Goal: Complete application form

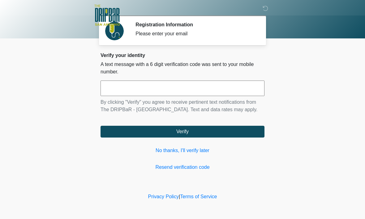
scroll to position [0, 0]
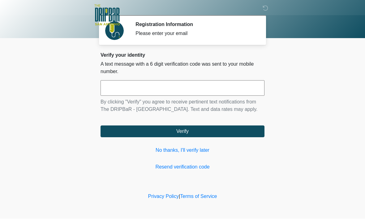
click at [183, 154] on link "No thanks, I'll verify later" at bounding box center [182, 150] width 164 height 7
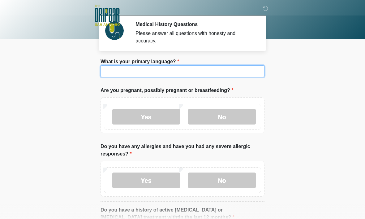
click at [182, 66] on input "What is your primary language?" at bounding box center [182, 71] width 164 height 12
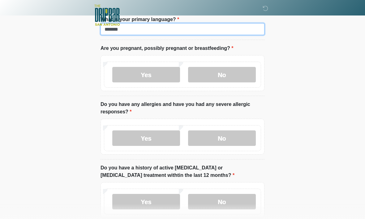
type input "*******"
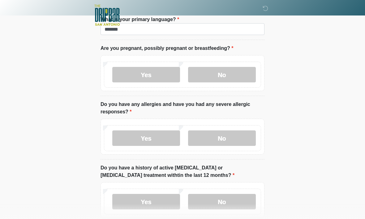
click at [234, 75] on label "No" at bounding box center [222, 74] width 68 height 15
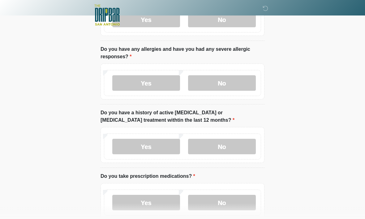
click at [245, 81] on label "No" at bounding box center [222, 82] width 68 height 15
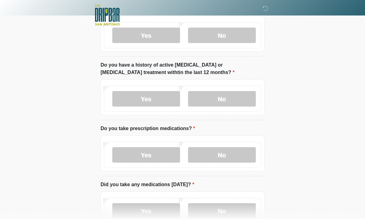
scroll to position [145, 0]
click at [236, 96] on label "No" at bounding box center [222, 98] width 68 height 15
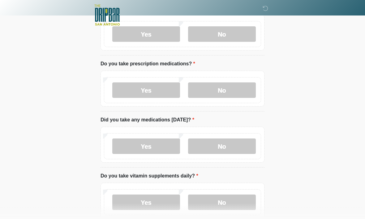
scroll to position [210, 0]
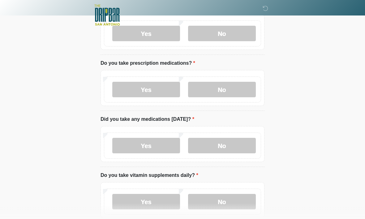
click at [234, 89] on label "No" at bounding box center [222, 89] width 68 height 15
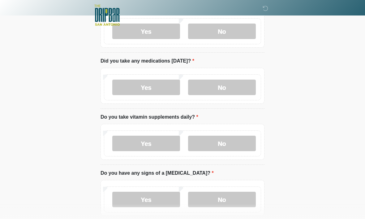
scroll to position [269, 0]
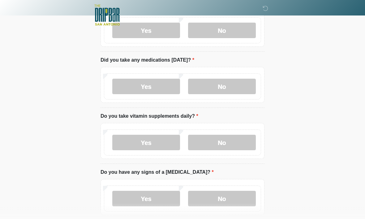
click at [236, 84] on label "No" at bounding box center [222, 86] width 68 height 15
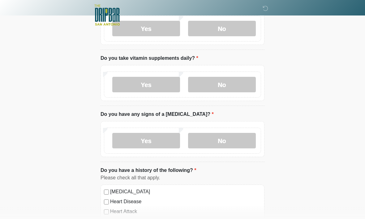
scroll to position [326, 0]
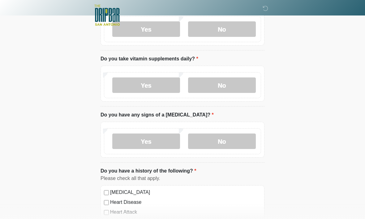
click at [156, 83] on label "Yes" at bounding box center [146, 84] width 68 height 15
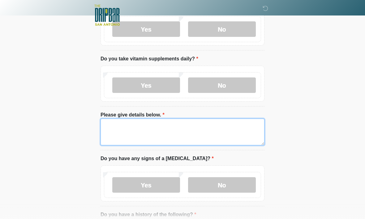
click at [205, 125] on textarea "Please give details below." at bounding box center [182, 131] width 164 height 27
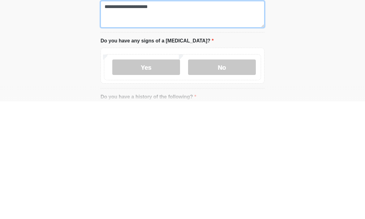
type textarea "**********"
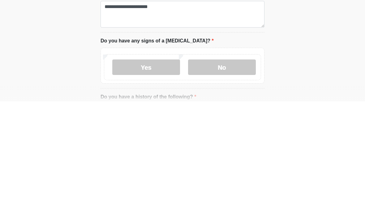
click at [227, 177] on label "No" at bounding box center [222, 184] width 68 height 15
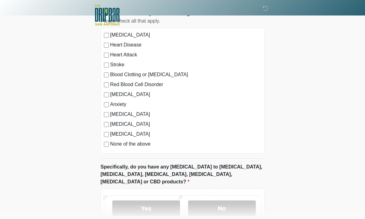
scroll to position [531, 0]
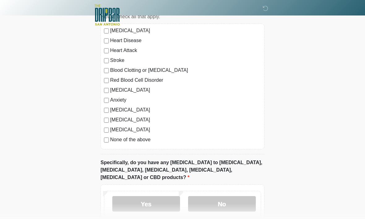
click at [147, 141] on label "None of the above" at bounding box center [185, 139] width 151 height 7
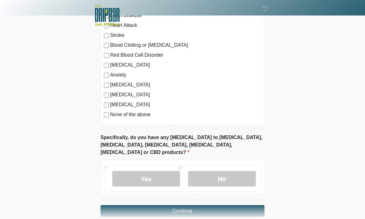
scroll to position [558, 0]
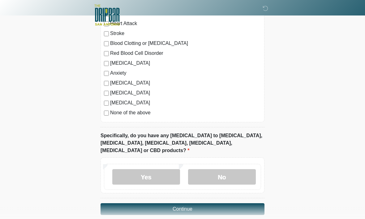
click at [229, 169] on label "No" at bounding box center [222, 176] width 68 height 15
click at [222, 203] on button "Continue" at bounding box center [182, 209] width 164 height 12
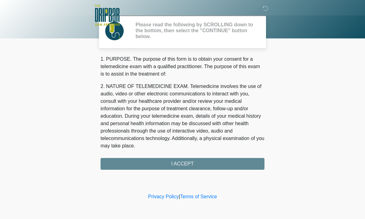
scroll to position [0, 0]
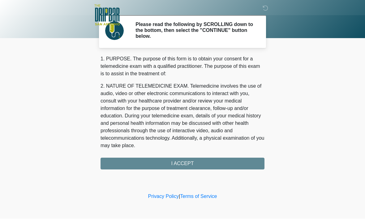
click at [204, 161] on div "1. PURPOSE. The purpose of this form is to obtain your consent for a telemedici…" at bounding box center [182, 112] width 164 height 114
click at [202, 165] on div "1. PURPOSE. The purpose of this form is to obtain your consent for a telemedici…" at bounding box center [182, 112] width 164 height 114
click at [191, 165] on div "1. PURPOSE. The purpose of this form is to obtain your consent for a telemedici…" at bounding box center [182, 112] width 164 height 114
click at [197, 166] on div "1. PURPOSE. The purpose of this form is to obtain your consent for a telemedici…" at bounding box center [182, 112] width 164 height 114
click at [199, 160] on div "1. PURPOSE. The purpose of this form is to obtain your consent for a telemedici…" at bounding box center [182, 112] width 164 height 114
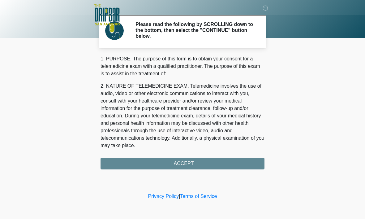
click at [202, 163] on div "1. PURPOSE. The purpose of this form is to obtain your consent for a telemedici…" at bounding box center [182, 112] width 164 height 114
click at [198, 163] on div "1. PURPOSE. The purpose of this form is to obtain your consent for a telemedici…" at bounding box center [182, 112] width 164 height 114
click at [197, 162] on div "1. PURPOSE. The purpose of this form is to obtain your consent for a telemedici…" at bounding box center [182, 112] width 164 height 114
click at [180, 164] on div "1. PURPOSE. The purpose of this form is to obtain your consent for a telemedici…" at bounding box center [182, 112] width 164 height 114
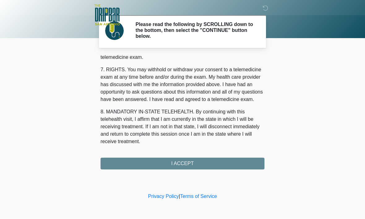
click at [189, 161] on div "1. PURPOSE. The purpose of this form is to obtain your consent for a telemedici…" at bounding box center [182, 112] width 164 height 114
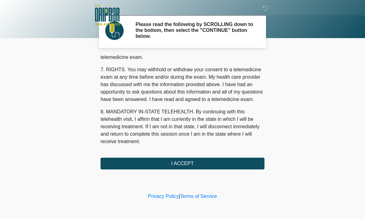
click at [194, 162] on button "I ACCEPT" at bounding box center [182, 164] width 164 height 12
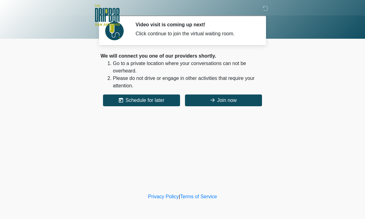
click at [237, 100] on button "Join now" at bounding box center [223, 100] width 77 height 12
